Goal: Information Seeking & Learning: Find contact information

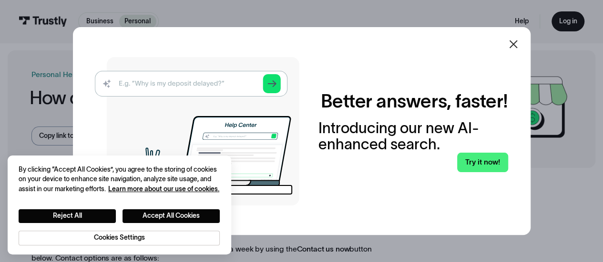
click at [515, 37] on div at bounding box center [513, 44] width 23 height 23
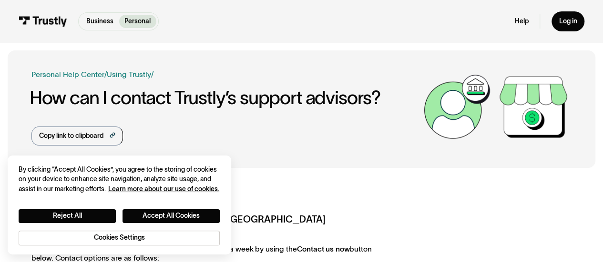
click at [473, 161] on div "Business Help Center Personal Help Center / Personal Business Troubleshooting P…" at bounding box center [301, 109] width 540 height 118
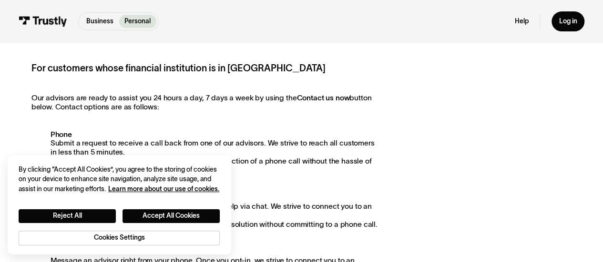
scroll to position [152, 0]
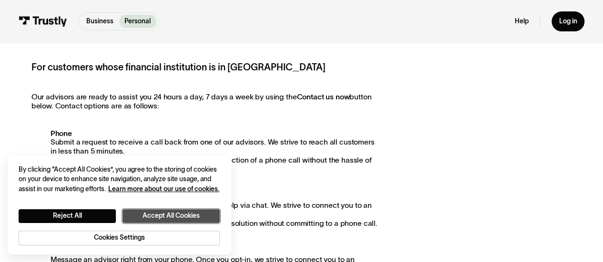
click at [209, 216] on button "Accept All Cookies" at bounding box center [170, 217] width 97 height 14
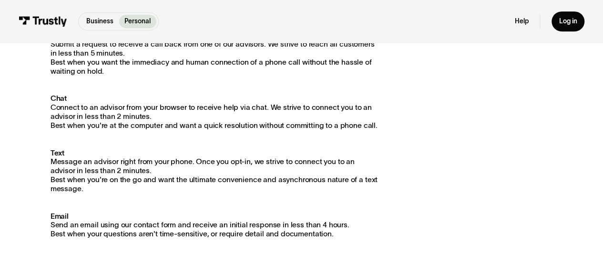
scroll to position [286, 0]
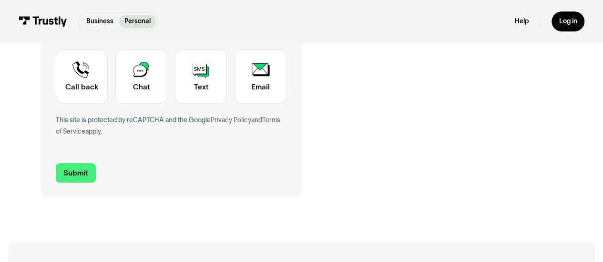
scroll to position [324, 0]
